Goal: Transaction & Acquisition: Purchase product/service

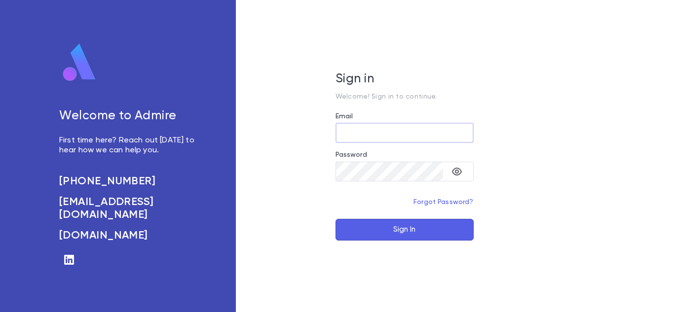
type input "**********"
click at [379, 235] on button "Sign In" at bounding box center [405, 230] width 138 height 22
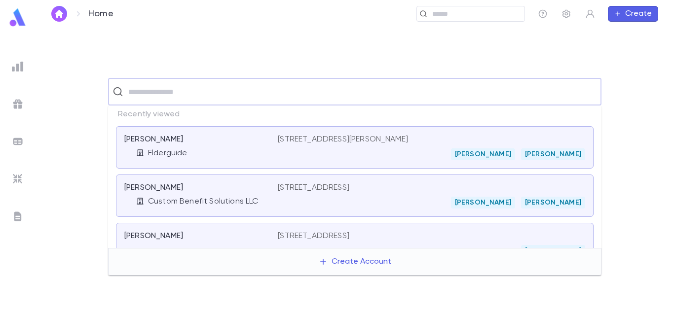
click at [315, 94] on input "text" at bounding box center [361, 91] width 472 height 19
type input "**********"
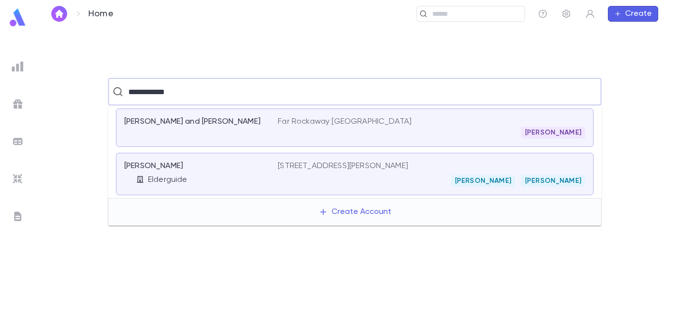
click at [260, 168] on div "[PERSON_NAME]" at bounding box center [195, 166] width 142 height 10
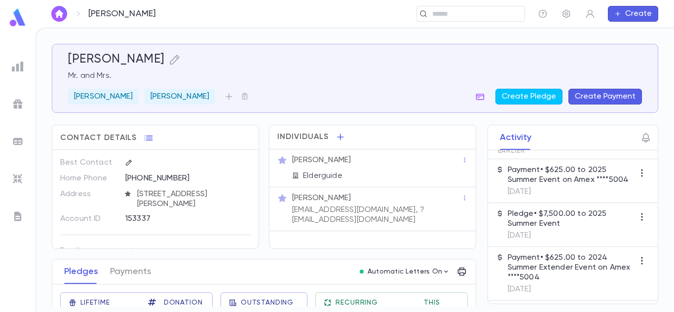
scroll to position [61, 0]
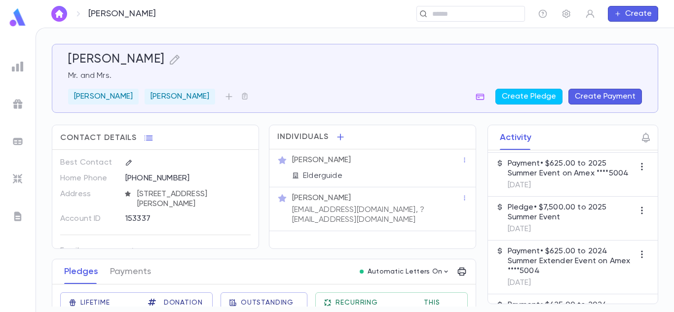
click at [589, 178] on p "Payment • $625.00 to 2025 Summer Event on Amex ****5004" at bounding box center [571, 169] width 126 height 20
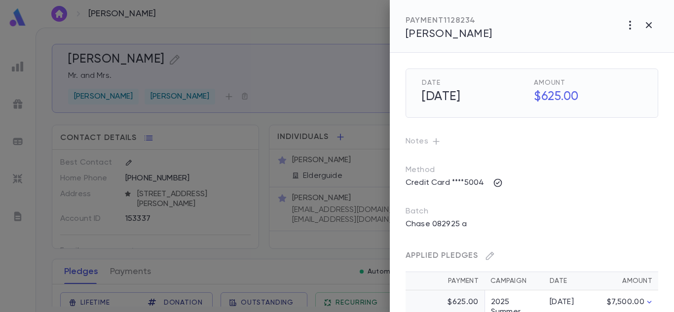
scroll to position [38, 0]
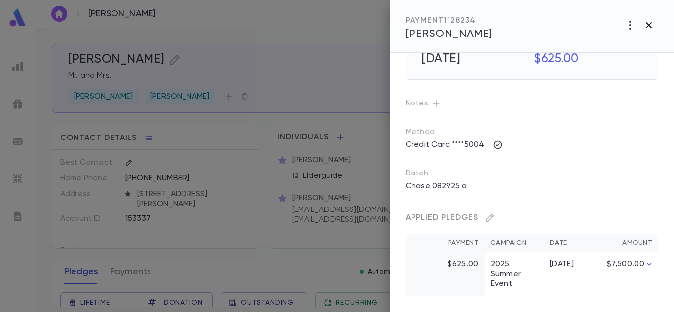
drag, startPoint x: 650, startPoint y: 39, endPoint x: 651, endPoint y: 27, distance: 12.4
click at [651, 27] on div "PAYMENT 1128234 [PERSON_NAME]" at bounding box center [532, 26] width 284 height 53
click at [651, 27] on icon "button" at bounding box center [649, 25] width 6 height 6
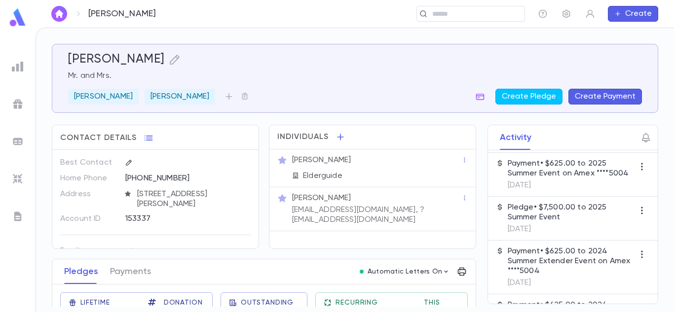
click at [575, 214] on p "Pledge • $7,500.00 to 2025 Summer Event" at bounding box center [571, 213] width 126 height 20
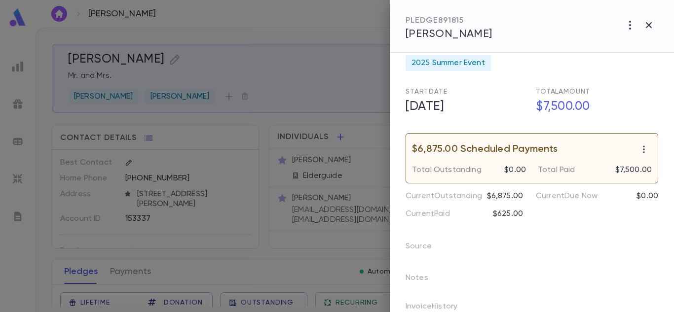
scroll to position [52, 0]
click at [649, 20] on icon "button" at bounding box center [649, 25] width 12 height 12
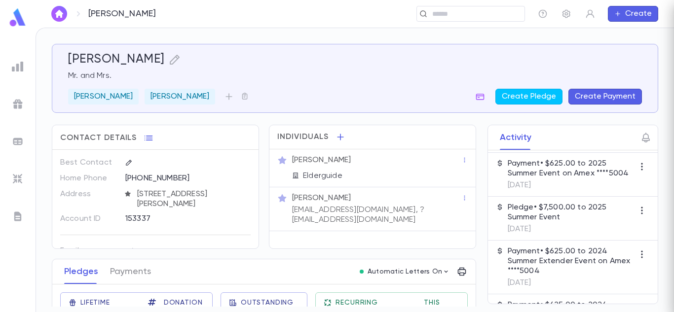
scroll to position [0, 0]
click at [479, 6] on div "​" at bounding box center [471, 14] width 109 height 16
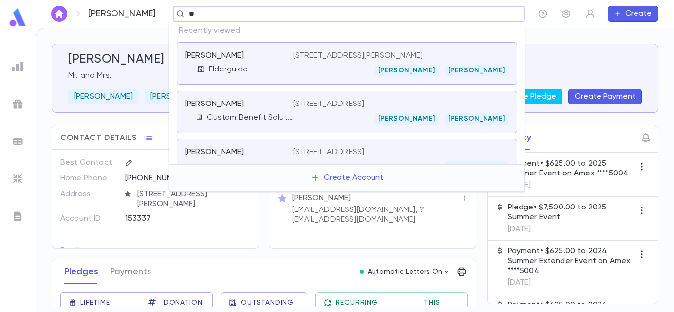
type input "*"
type input "*********"
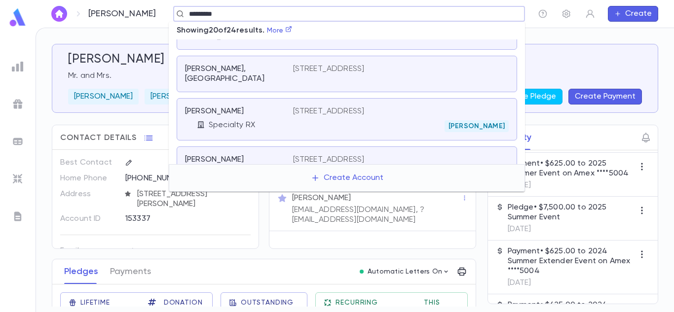
scroll to position [342, 0]
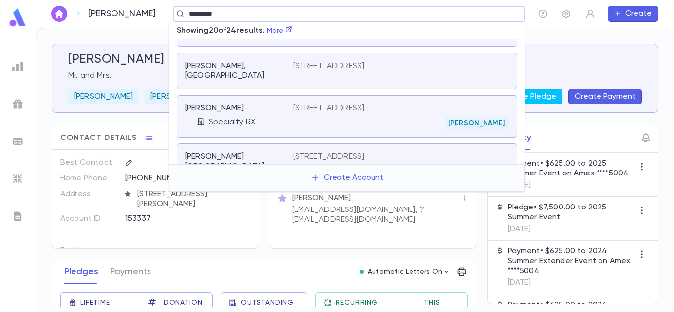
click at [372, 104] on div "2 bergen turnipke, [GEOGRAPHIC_DATA] [PERSON_NAME]" at bounding box center [401, 117] width 216 height 26
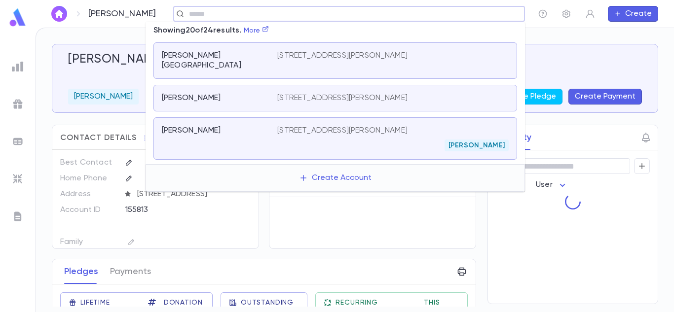
scroll to position [307, 0]
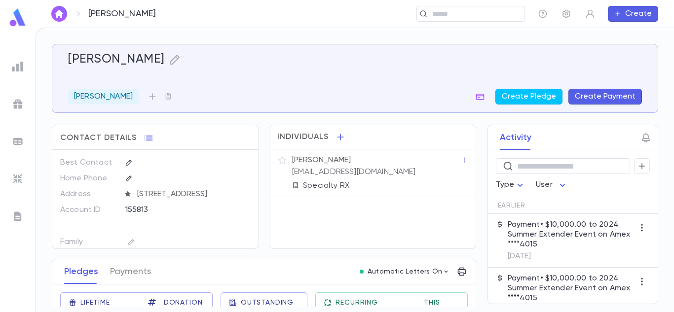
click at [432, 213] on div "Individuals [PERSON_NAME] [EMAIL_ADDRESS][DOMAIN_NAME] Specialty RX" at bounding box center [372, 187] width 207 height 124
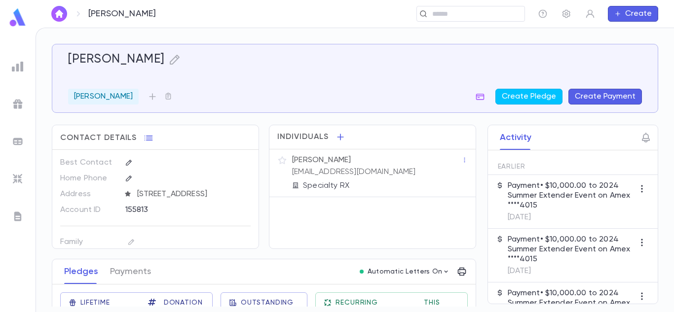
scroll to position [42, 0]
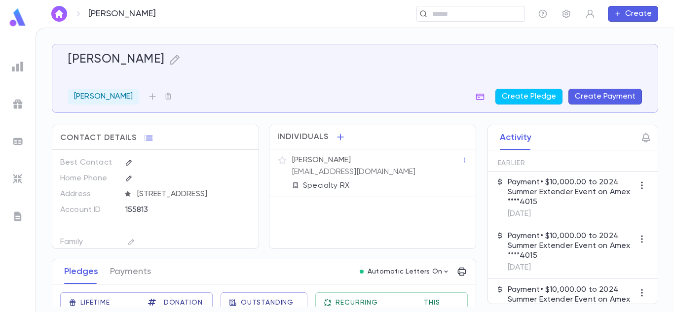
click at [575, 96] on button "Create Payment" at bounding box center [606, 97] width 74 height 16
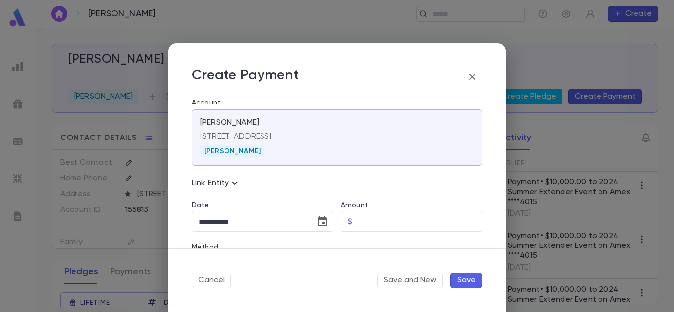
scroll to position [131, 0]
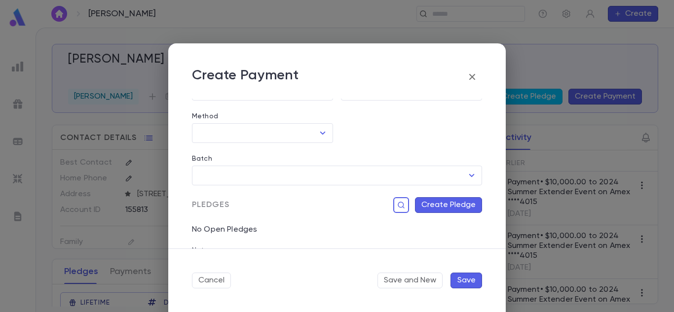
drag, startPoint x: 501, startPoint y: 163, endPoint x: 502, endPoint y: 146, distance: 17.3
click at [502, 146] on div "**********" at bounding box center [337, 174] width 338 height 150
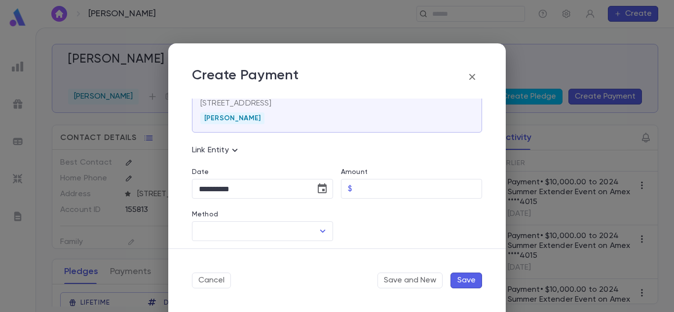
scroll to position [0, 0]
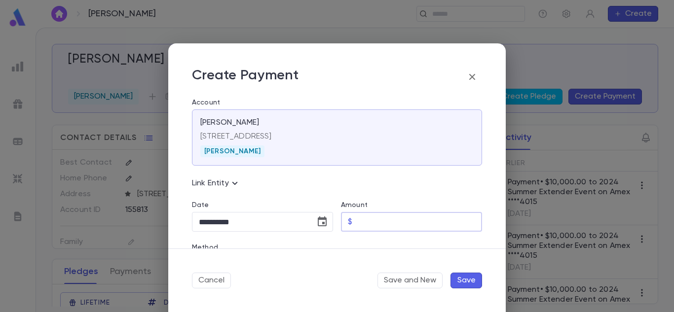
click at [428, 221] on input "Amount" at bounding box center [419, 222] width 126 height 19
type input "****"
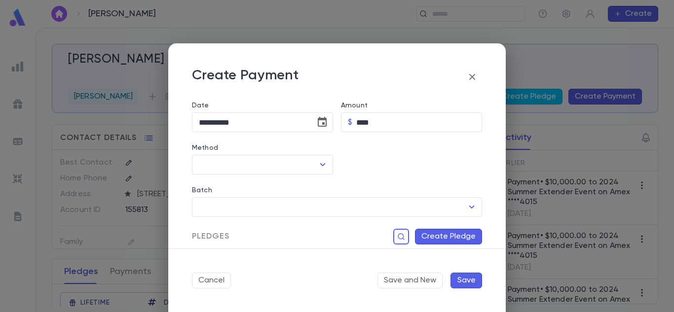
scroll to position [111, 0]
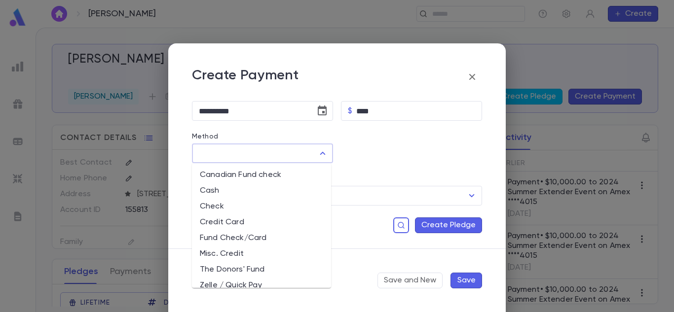
click at [311, 153] on input "Method" at bounding box center [254, 153] width 117 height 19
click at [249, 219] on li "Credit Card" at bounding box center [261, 223] width 139 height 16
type input "**********"
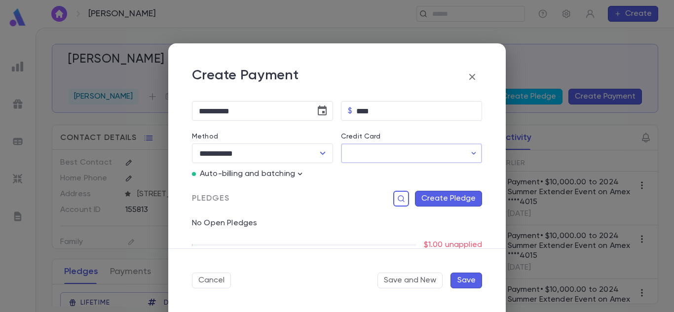
click at [384, 154] on input "Credit Card" at bounding box center [403, 153] width 125 height 19
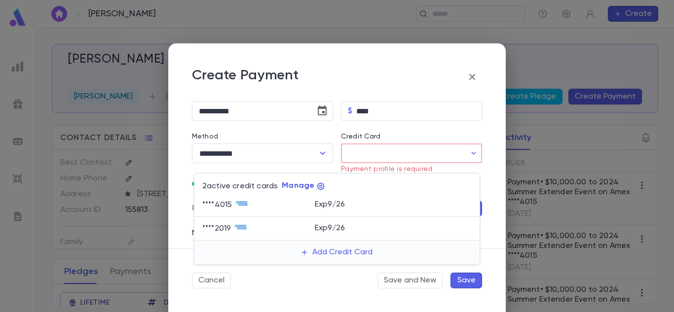
click at [467, 81] on div at bounding box center [337, 156] width 674 height 312
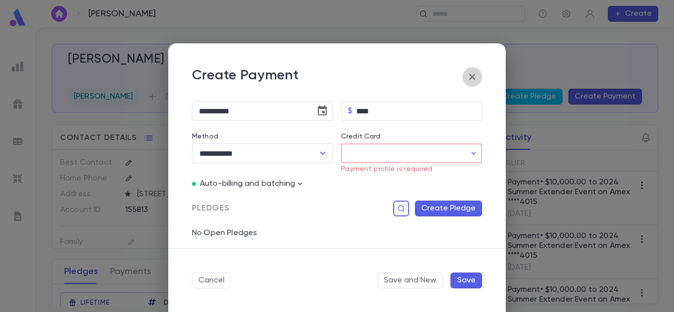
click at [471, 79] on icon "button" at bounding box center [472, 77] width 12 height 12
